Goal: Task Accomplishment & Management: Manage account settings

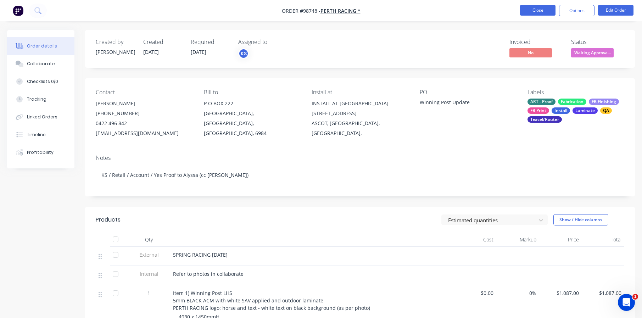
click at [534, 9] on button "Close" at bounding box center [537, 10] width 35 height 11
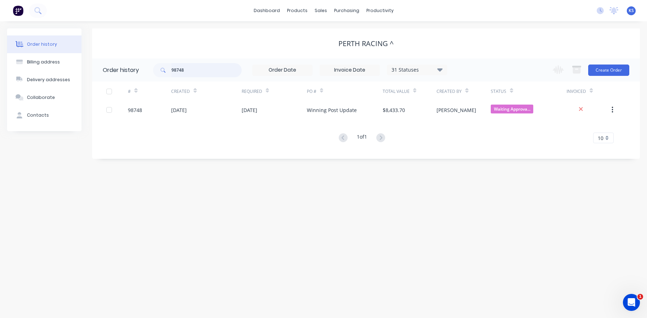
click at [193, 68] on input "98748" at bounding box center [207, 70] width 70 height 14
type input "9"
click at [45, 12] on button at bounding box center [38, 11] width 18 height 14
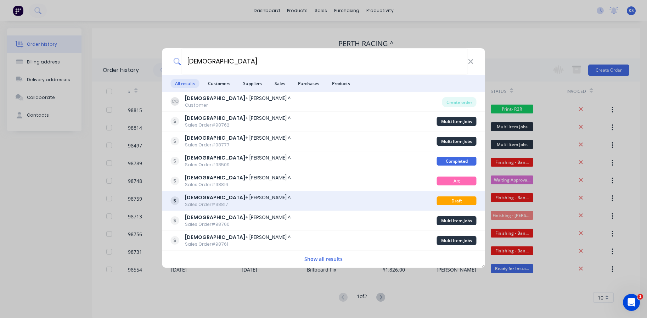
type input "[DEMOGRAPHIC_DATA]"
click at [218, 198] on div "[DEMOGRAPHIC_DATA] + [PERSON_NAME] ^" at bounding box center [238, 197] width 106 height 7
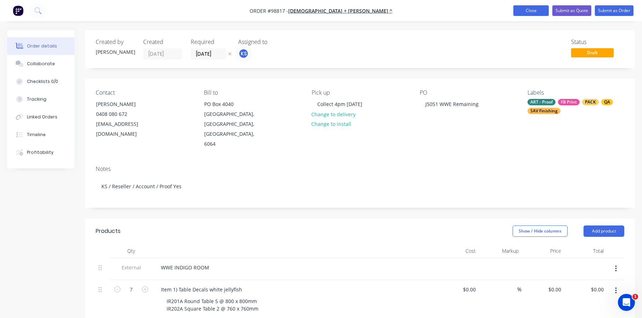
click at [543, 11] on button "Close" at bounding box center [530, 10] width 35 height 11
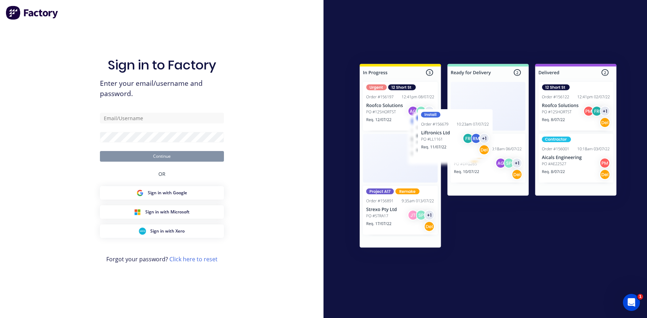
click at [144, 112] on div "Sign in to Factory Enter your email/username and password. Continue OR Sign in …" at bounding box center [162, 166] width 124 height 292
click at [139, 118] on input "text" at bounding box center [162, 118] width 124 height 11
type input "[EMAIL_ADDRESS][DOMAIN_NAME]"
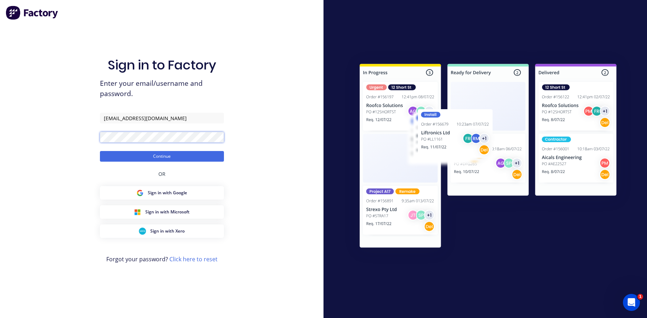
click at [100, 151] on button "Continue" at bounding box center [162, 156] width 124 height 11
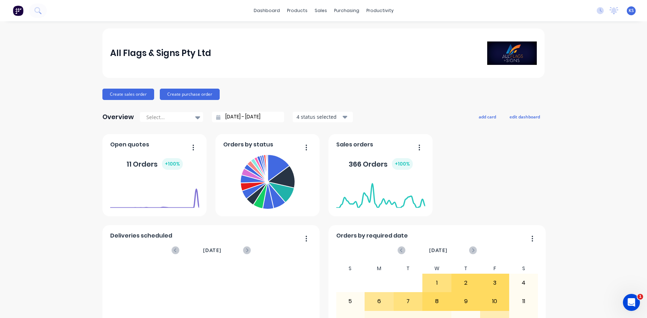
click at [78, 13] on div "dashboard products sales purchasing productivity dashboard products Product Cat…" at bounding box center [323, 10] width 647 height 21
click at [42, 7] on button at bounding box center [38, 11] width 18 height 14
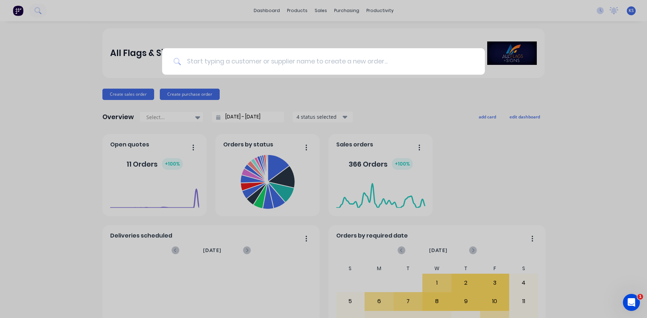
click at [187, 61] on input at bounding box center [327, 61] width 292 height 27
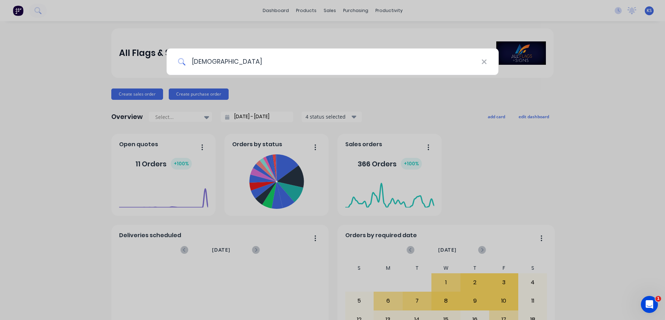
type input "[DEMOGRAPHIC_DATA]"
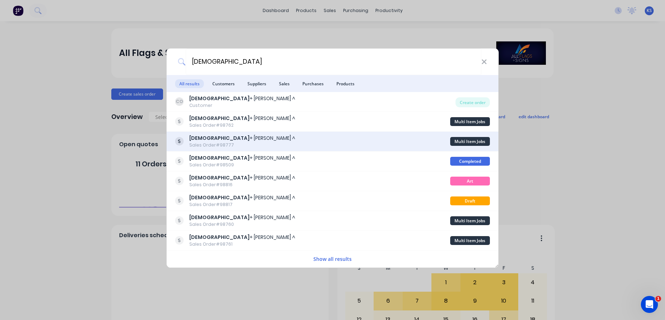
click at [211, 145] on div "Sales Order #98777" at bounding box center [242, 145] width 106 height 6
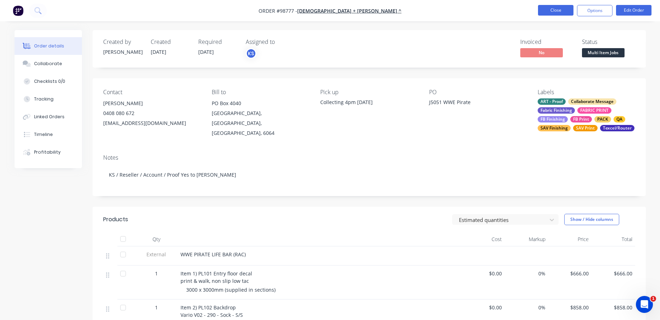
click at [545, 7] on button "Close" at bounding box center [555, 10] width 35 height 11
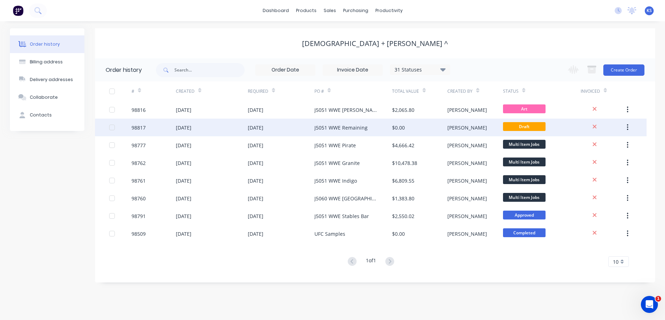
click at [177, 127] on div "[DATE]" at bounding box center [184, 127] width 16 height 7
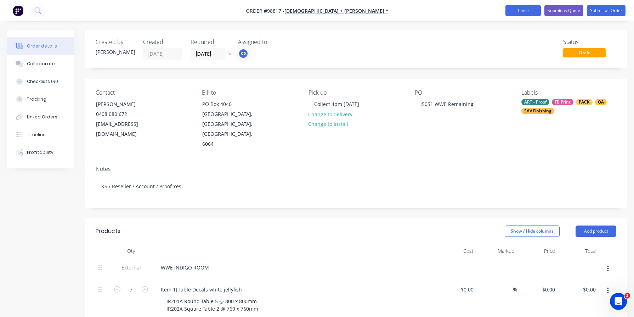
click at [522, 7] on button "Close" at bounding box center [523, 10] width 35 height 11
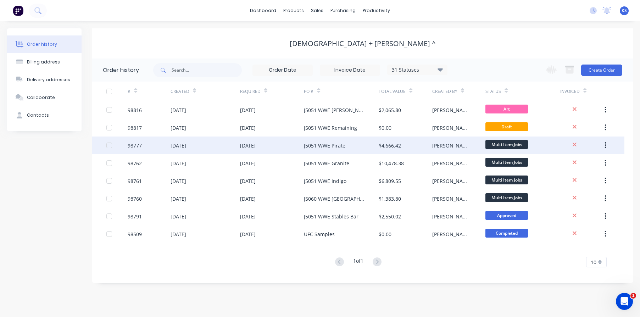
click at [249, 145] on div "[DATE]" at bounding box center [248, 145] width 16 height 7
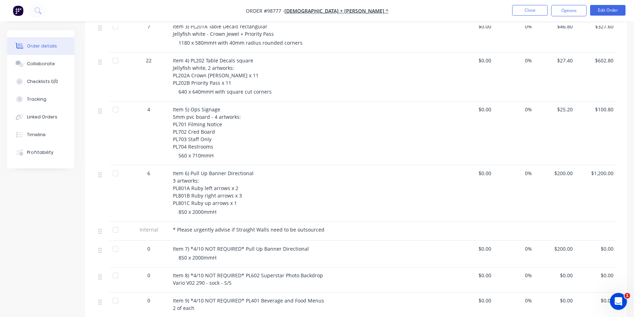
scroll to position [390, 0]
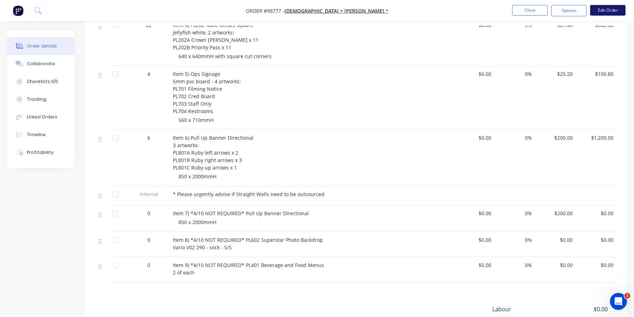
click at [619, 7] on button "Edit Order" at bounding box center [607, 10] width 35 height 11
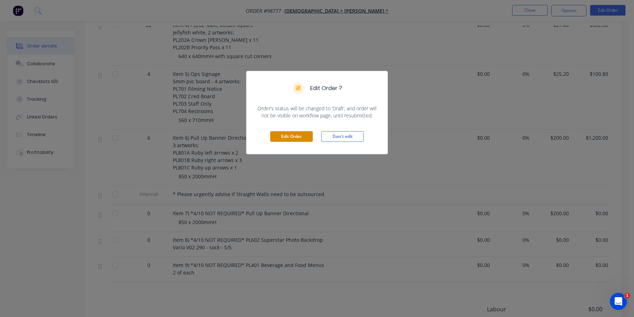
click at [285, 135] on button "Edit Order" at bounding box center [291, 136] width 43 height 11
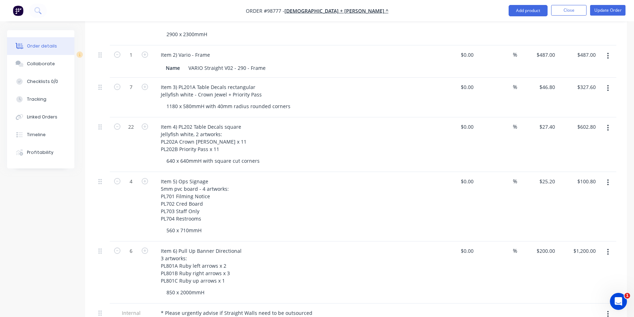
scroll to position [354, 0]
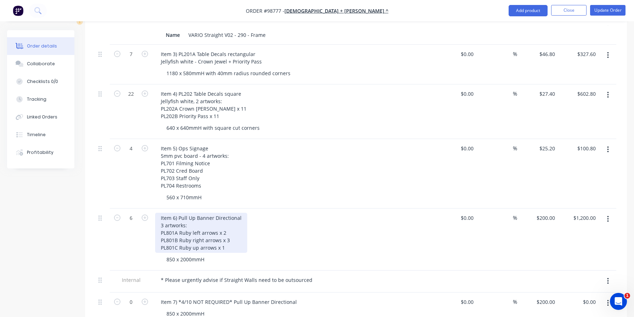
click at [175, 222] on div "Item 6) Pull Up Banner Directional 3 artworks: PL801A Ruby left arrows x 2 PL80…" at bounding box center [201, 233] width 92 height 40
click at [175, 230] on div "Item 6) Pull Up Banner Directional 3 artworks: PL802A Ruby left arrows x 2 PL80…" at bounding box center [201, 233] width 92 height 40
click at [174, 238] on div "Item 6) Pull Up Banner Directional 3 artworks: PL802A Ruby left arrows x 2 PL80…" at bounding box center [201, 233] width 92 height 40
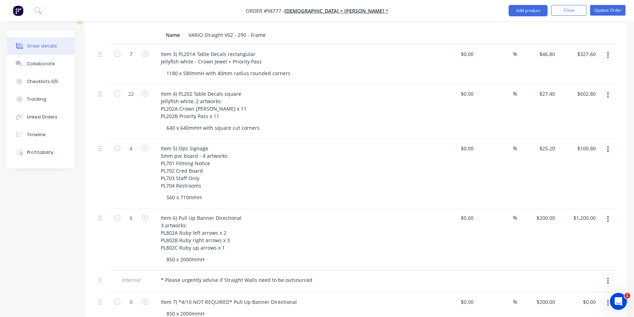
click at [229, 254] on div "850 x 2000mmH" at bounding box center [297, 259] width 272 height 10
click at [611, 275] on button "button" at bounding box center [608, 281] width 17 height 13
click at [579, 309] on div "Delete" at bounding box center [583, 314] width 55 height 10
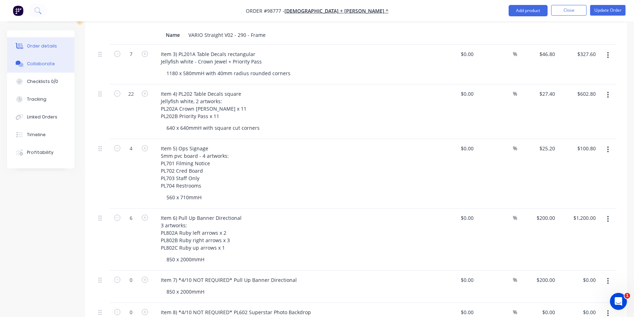
click at [31, 63] on div "Collaborate" at bounding box center [41, 64] width 28 height 6
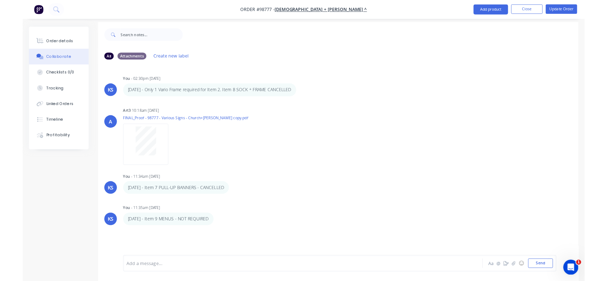
scroll to position [11, 0]
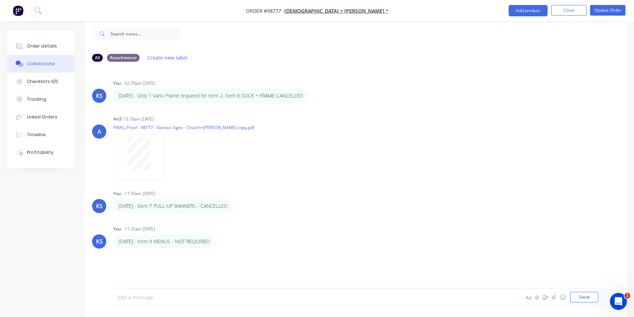
click at [146, 294] on div at bounding box center [298, 296] width 361 height 7
click at [274, 297] on div "[DATE] - WWE sent conflicting information about Pull Up banners" at bounding box center [298, 296] width 361 height 7
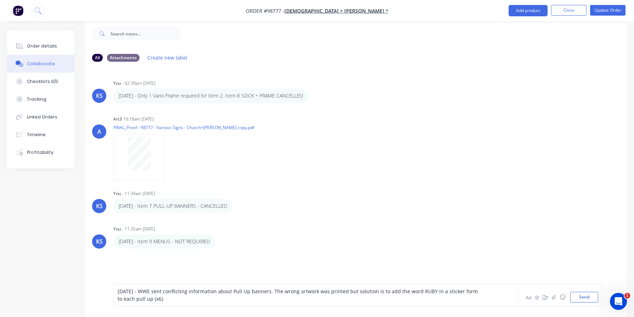
click at [274, 287] on div "[DATE] - WWE sent conflicting information about Pull Up banners. The wrong artw…" at bounding box center [298, 294] width 361 height 15
click at [307, 289] on span "[DATE] - WWE sent conflicting information about Pull Up banners and the wrong a…" at bounding box center [296, 295] width 357 height 14
click at [283, 300] on div "[DATE] - WWE sent conflicting information about Pull Up banners and the wrong I…" at bounding box center [298, 294] width 361 height 15
click at [377, 290] on span "[DATE] - WWE sent conflicting information about Pull Up banners and the wrong I…" at bounding box center [294, 295] width 353 height 14
click at [316, 297] on div "[DATE] - WWE sent conflicting information about Pull Up banners and the wrong I…" at bounding box center [298, 294] width 361 height 15
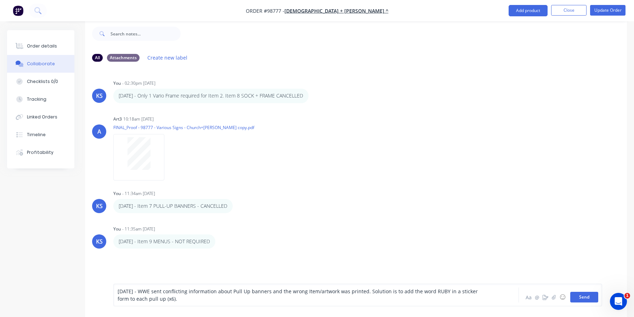
click at [585, 300] on button "Send" at bounding box center [585, 297] width 28 height 11
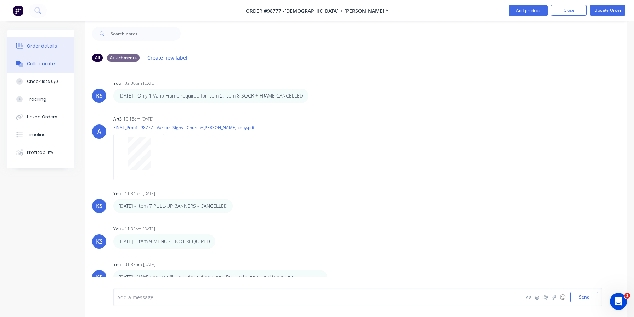
click at [40, 42] on button "Order details" at bounding box center [40, 46] width 67 height 18
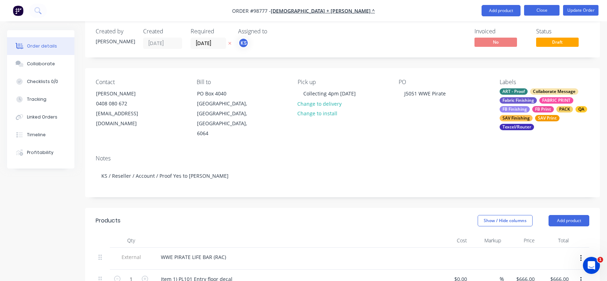
click at [535, 11] on button "Close" at bounding box center [541, 10] width 35 height 11
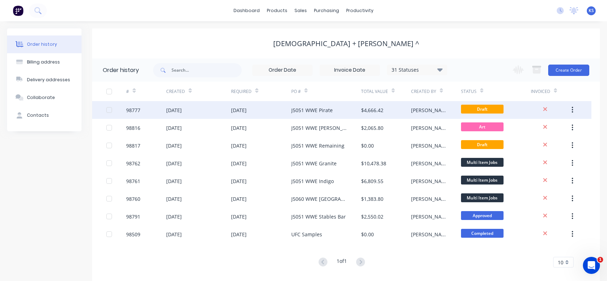
click at [182, 109] on div "[DATE]" at bounding box center [174, 109] width 16 height 7
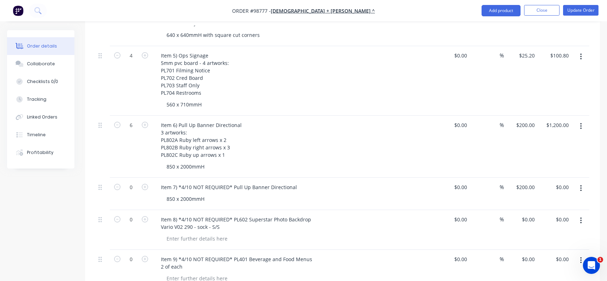
scroll to position [461, 0]
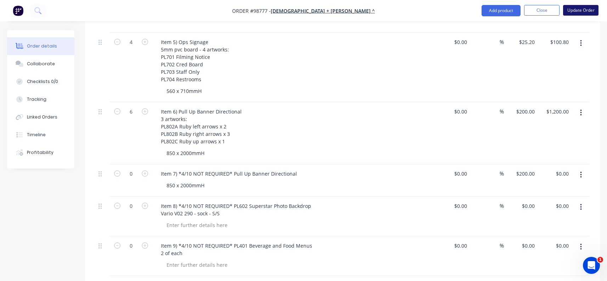
click at [575, 14] on button "Update Order" at bounding box center [580, 10] width 35 height 11
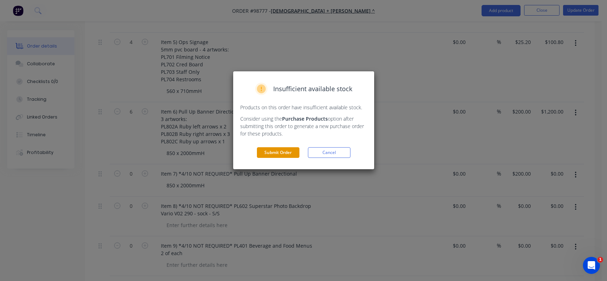
click at [284, 153] on button "Submit Order" at bounding box center [278, 152] width 43 height 11
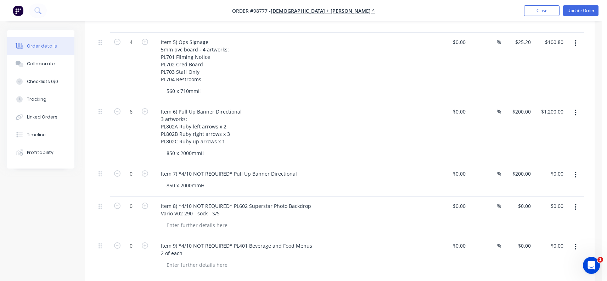
scroll to position [0, 0]
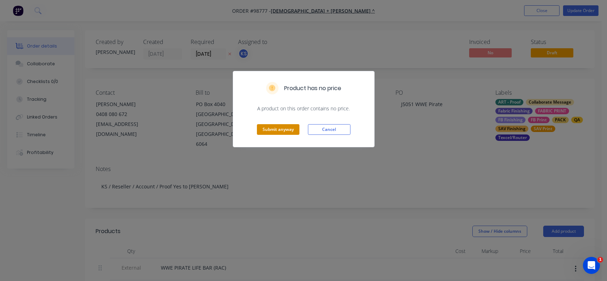
click at [279, 133] on button "Submit anyway" at bounding box center [278, 129] width 43 height 11
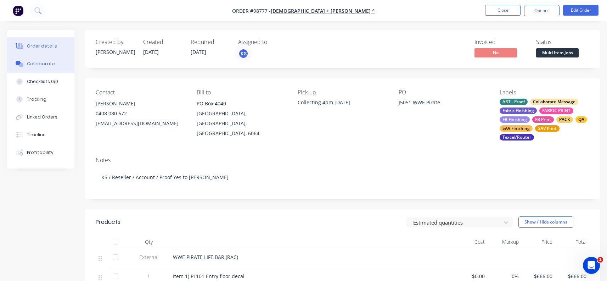
click at [43, 61] on div "Collaborate" at bounding box center [41, 64] width 28 height 6
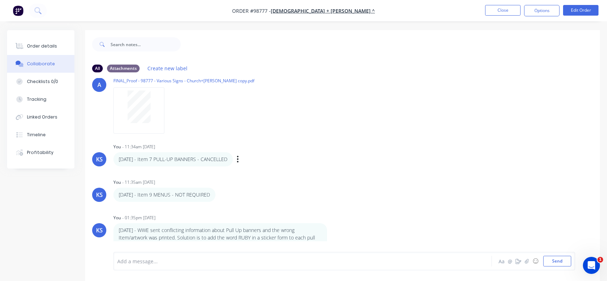
scroll to position [11, 0]
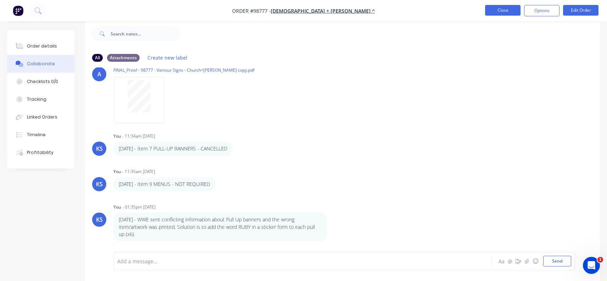
click at [503, 9] on button "Close" at bounding box center [502, 10] width 35 height 11
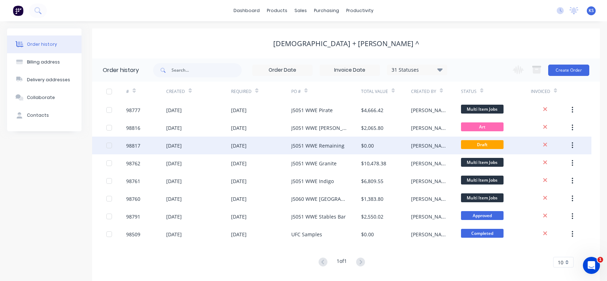
click at [131, 143] on div "98817" at bounding box center [133, 145] width 14 height 7
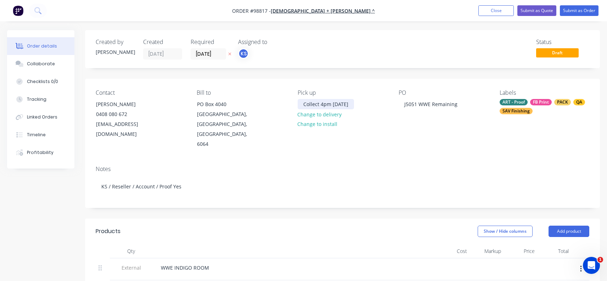
click at [311, 102] on div "Collect 4pm [DATE]" at bounding box center [326, 104] width 56 height 10
click at [343, 103] on div "Collect 4pm [DATE]" at bounding box center [326, 104] width 56 height 10
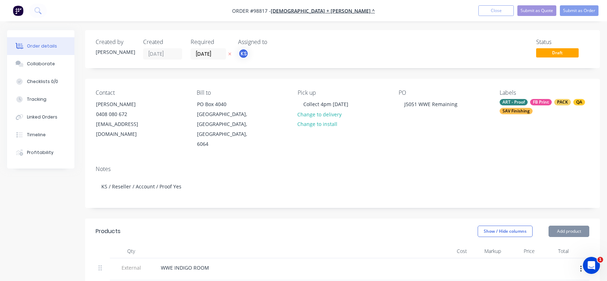
click at [298, 140] on div "Contact [PERSON_NAME] [PHONE_NUMBER] [EMAIL_ADDRESS][DOMAIN_NAME] Bill to [STRE…" at bounding box center [342, 119] width 515 height 81
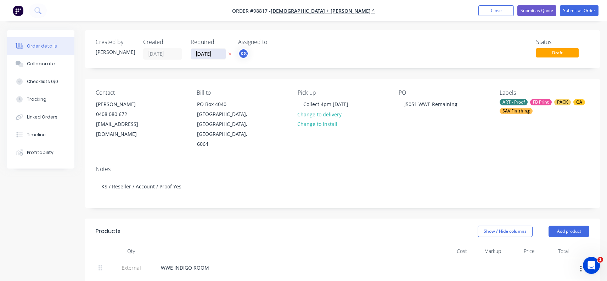
click at [208, 51] on input "[DATE]" at bounding box center [208, 54] width 35 height 11
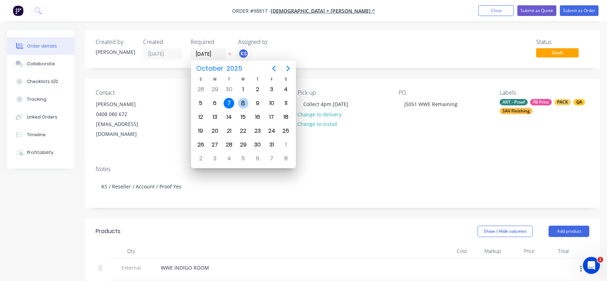
click at [241, 101] on div "8" at bounding box center [243, 103] width 11 height 11
type input "[DATE]"
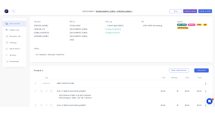
scroll to position [71, 0]
